Goal: Information Seeking & Learning: Learn about a topic

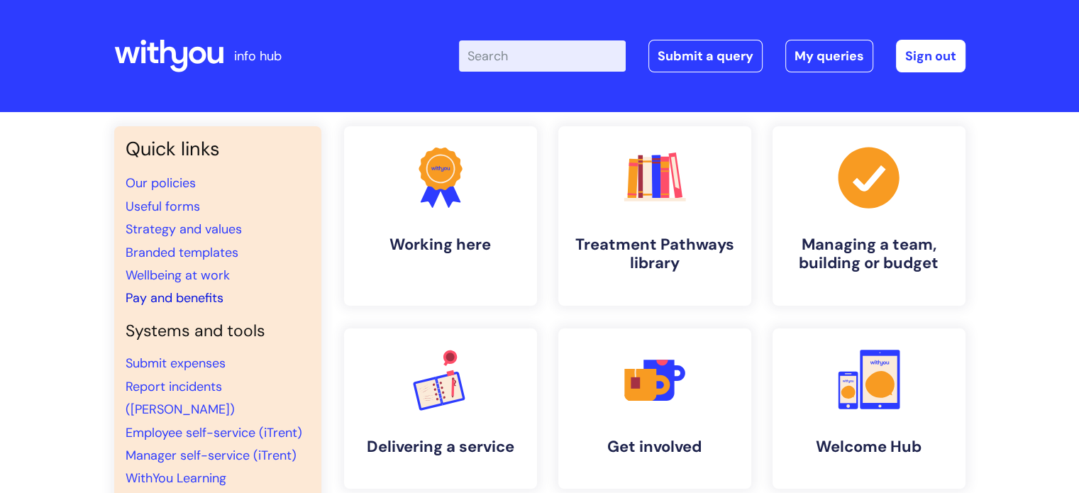
click at [179, 300] on link "Pay and benefits" at bounding box center [175, 297] width 98 height 17
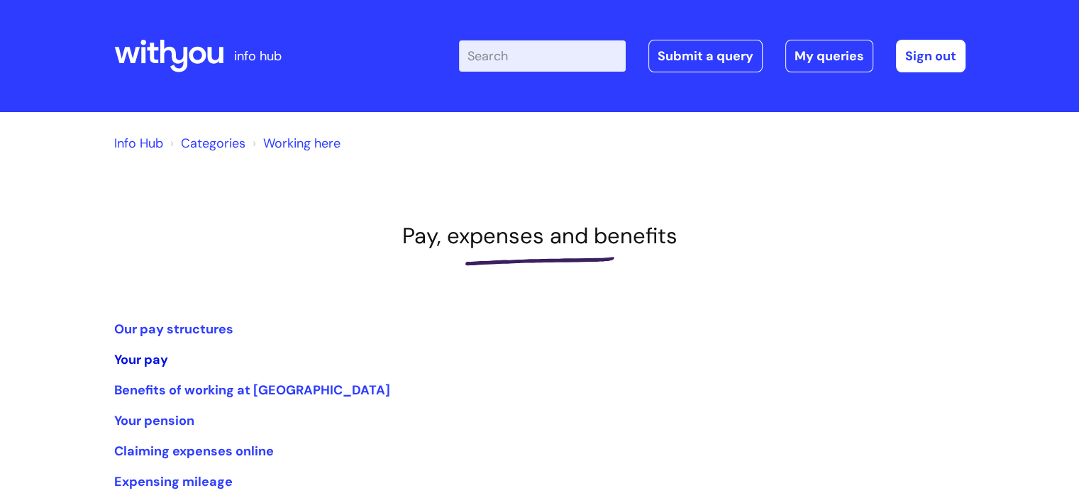
click at [162, 363] on link "Your pay" at bounding box center [141, 359] width 54 height 17
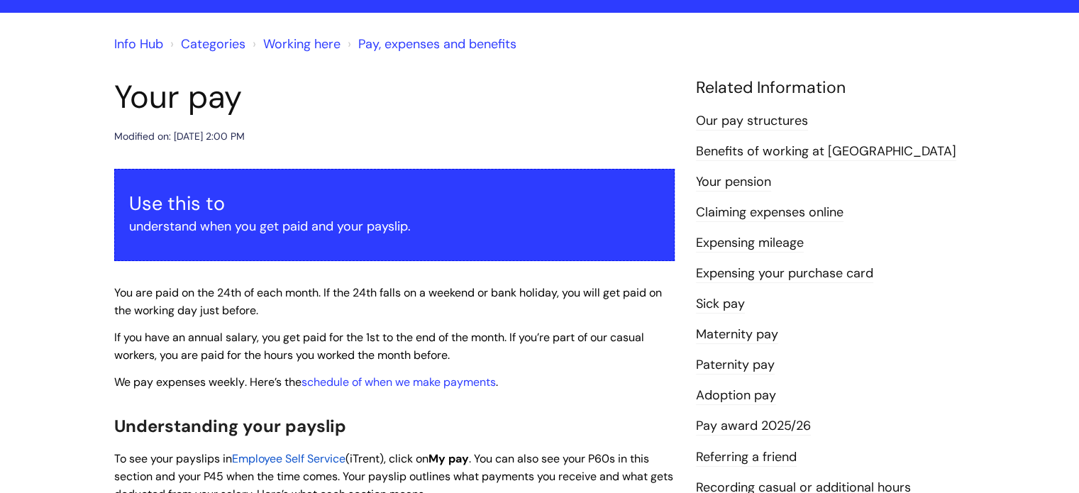
scroll to position [99, 0]
click at [735, 120] on link "Our pay structures" at bounding box center [752, 121] width 112 height 18
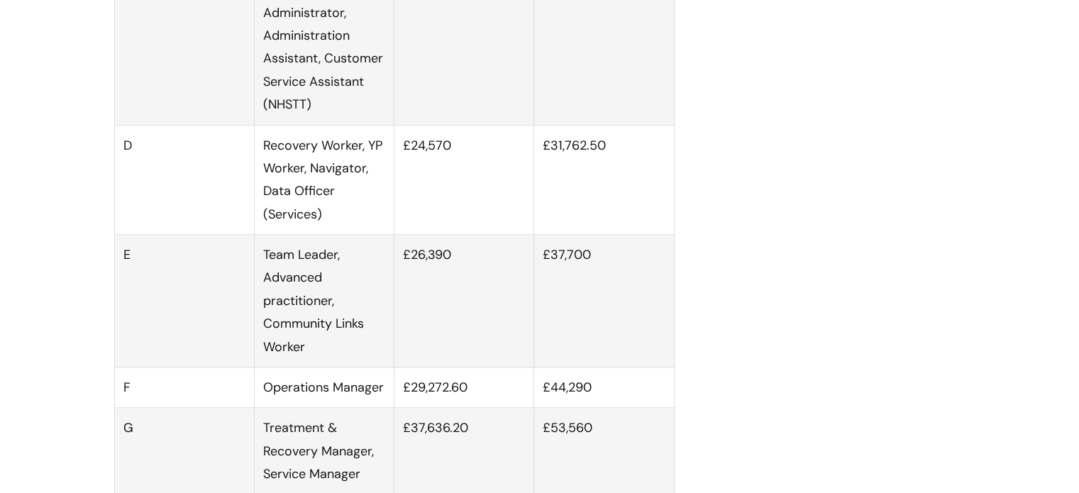
scroll to position [1070, 0]
